Goal: Task Accomplishment & Management: Manage account settings

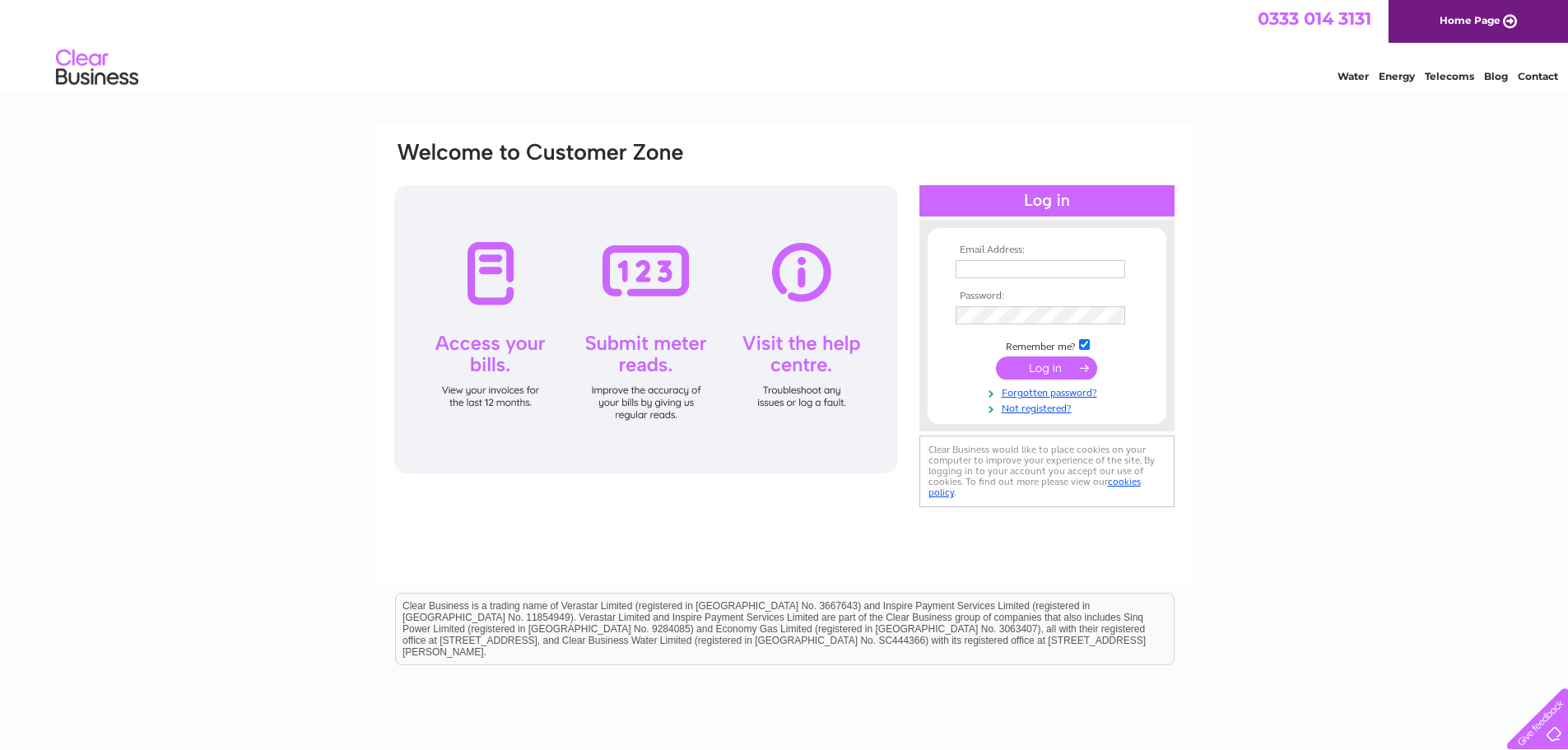
type input "graham@sxglasgow.co.uk"
click at [1040, 371] on input "submit" at bounding box center [1047, 368] width 102 height 23
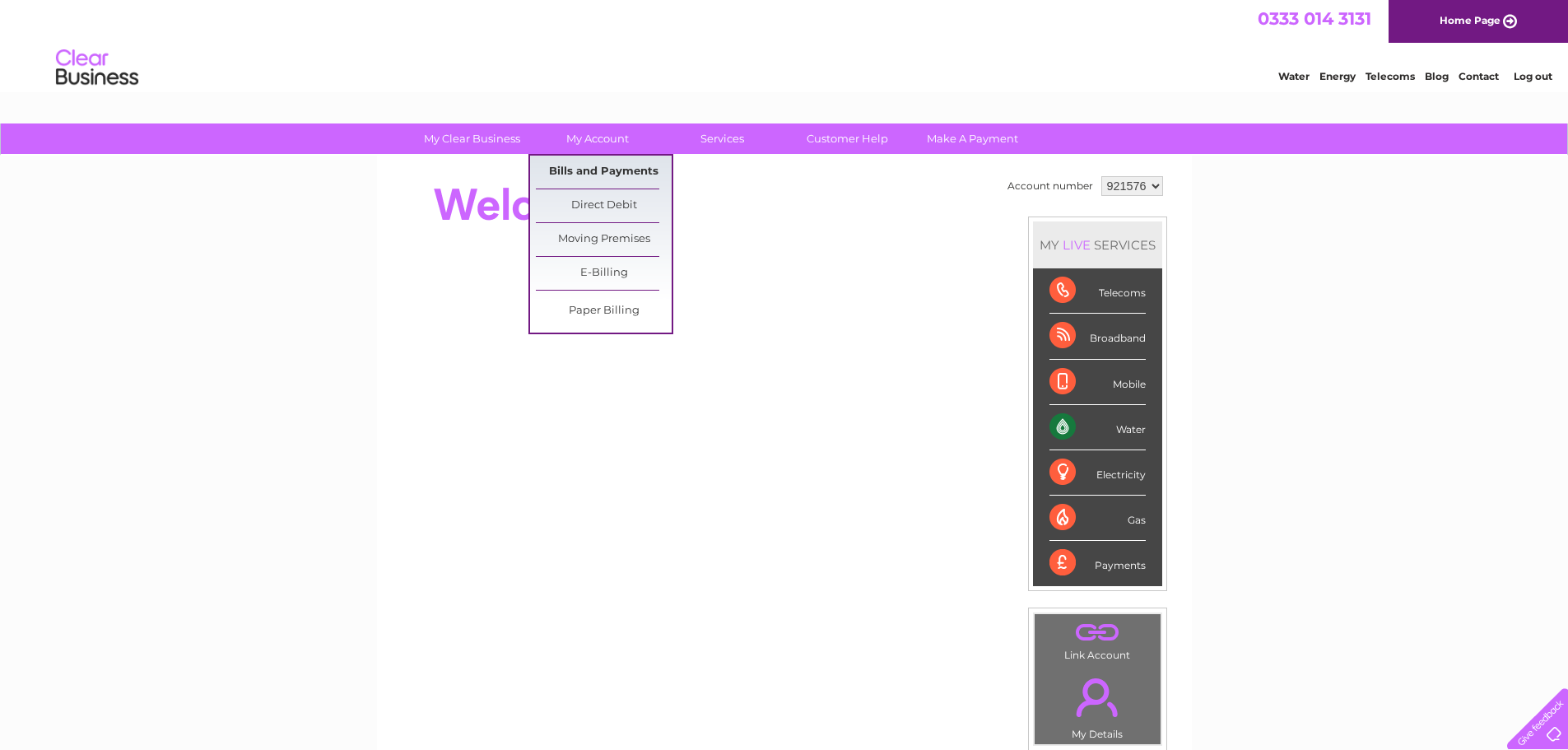
click at [601, 174] on link "Bills and Payments" at bounding box center [604, 172] width 136 height 33
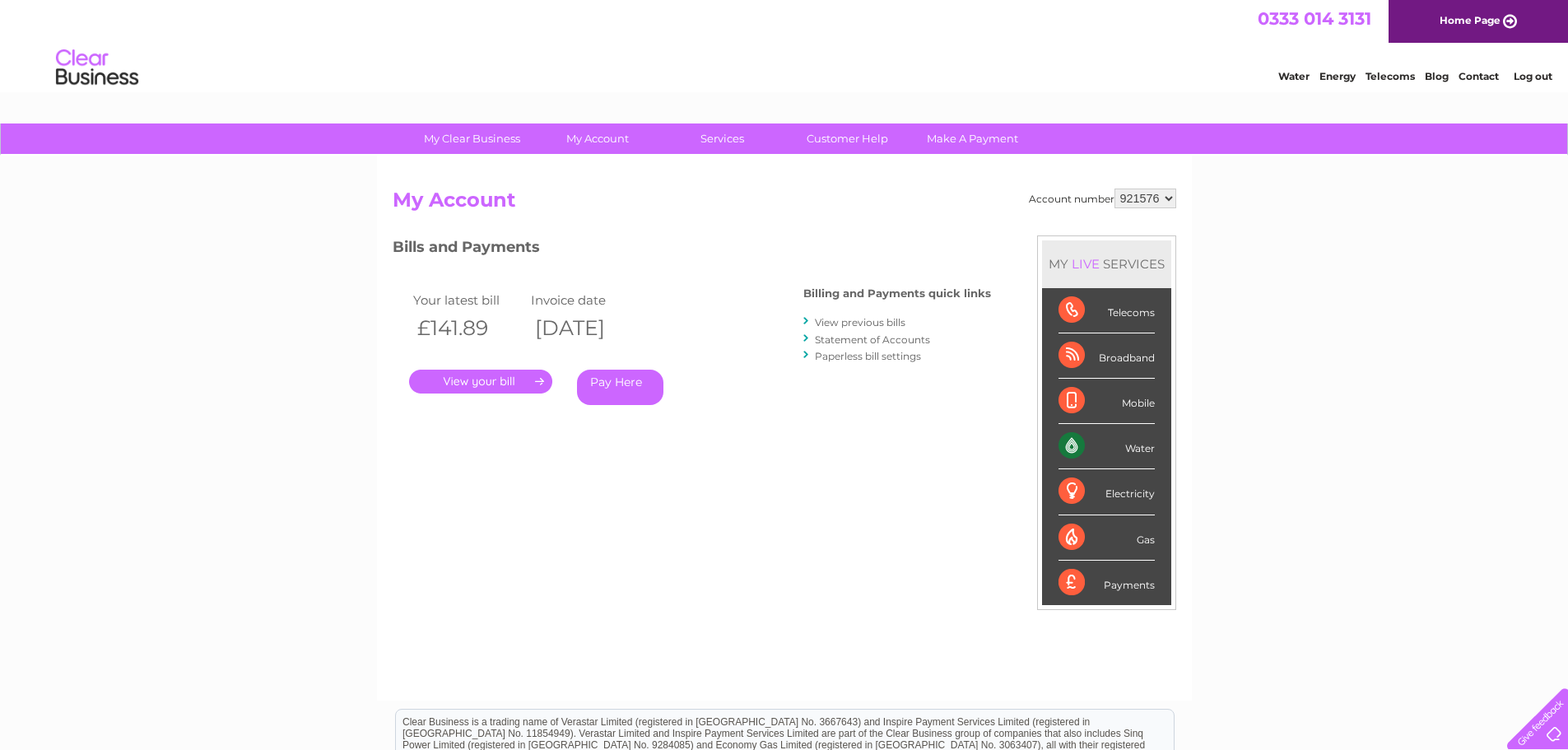
click at [519, 377] on link "." at bounding box center [480, 381] width 143 height 23
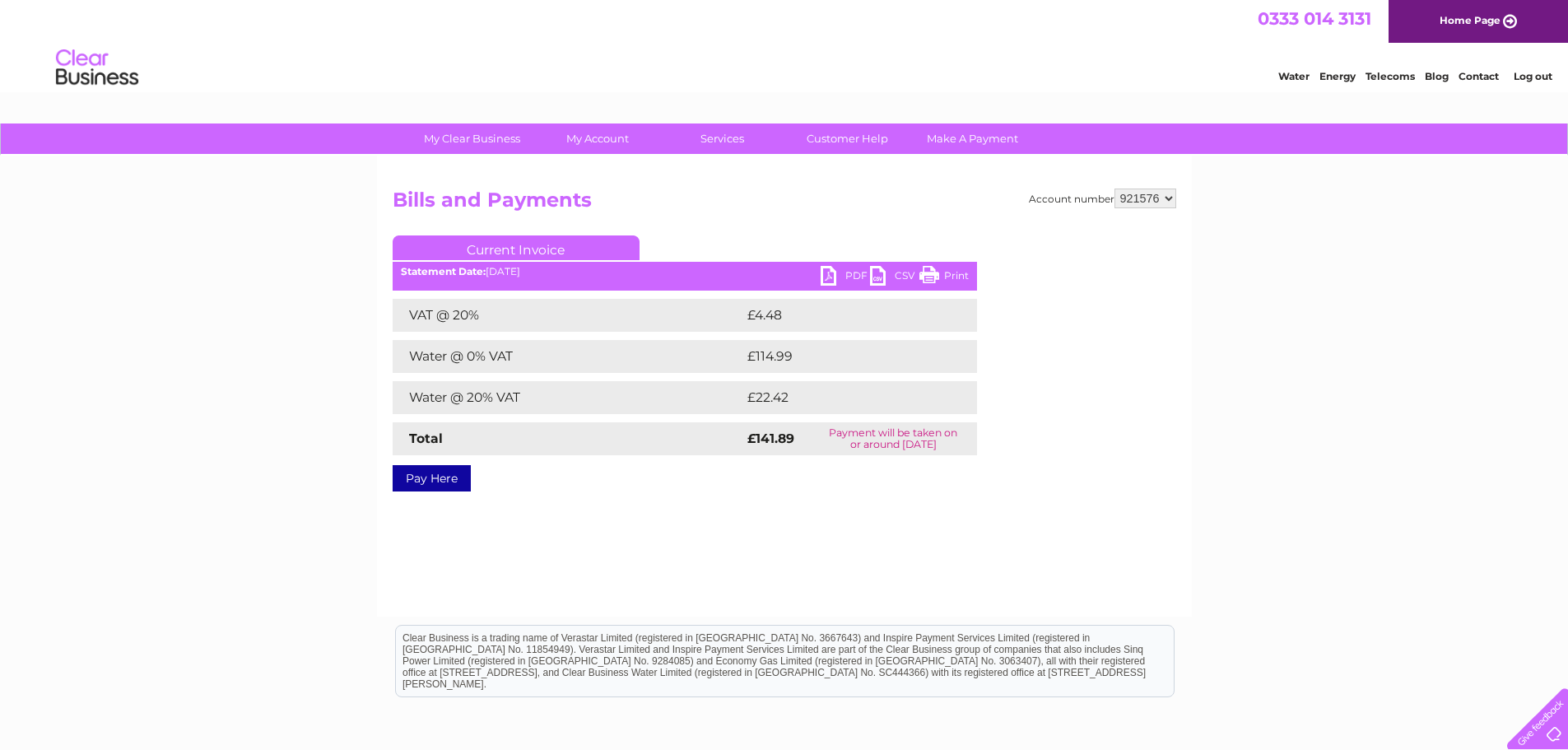
click at [829, 273] on link "PDF" at bounding box center [845, 278] width 49 height 23
